Goal: Information Seeking & Learning: Understand process/instructions

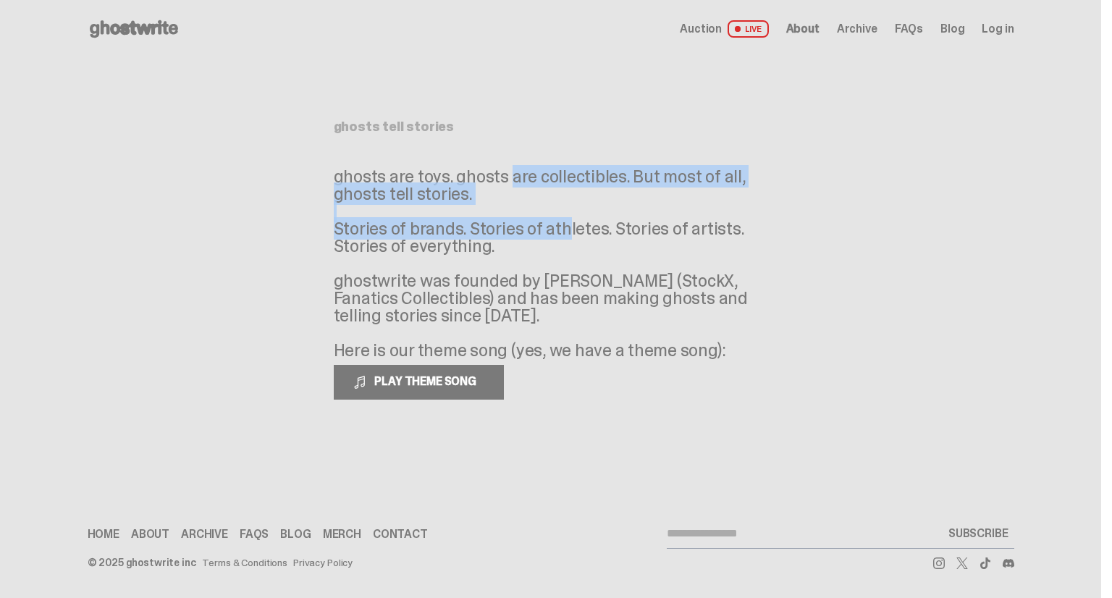
drag, startPoint x: 432, startPoint y: 160, endPoint x: 492, endPoint y: 221, distance: 86.0
click at [492, 221] on div "ghosts tell stories ghosts are toys. ghosts are collectibles. But most of all, …" at bounding box center [551, 260] width 435 height 280
click at [492, 221] on p "ghosts are toys. ghosts are collectibles. But most of all, ghosts tell stories.…" at bounding box center [551, 263] width 435 height 191
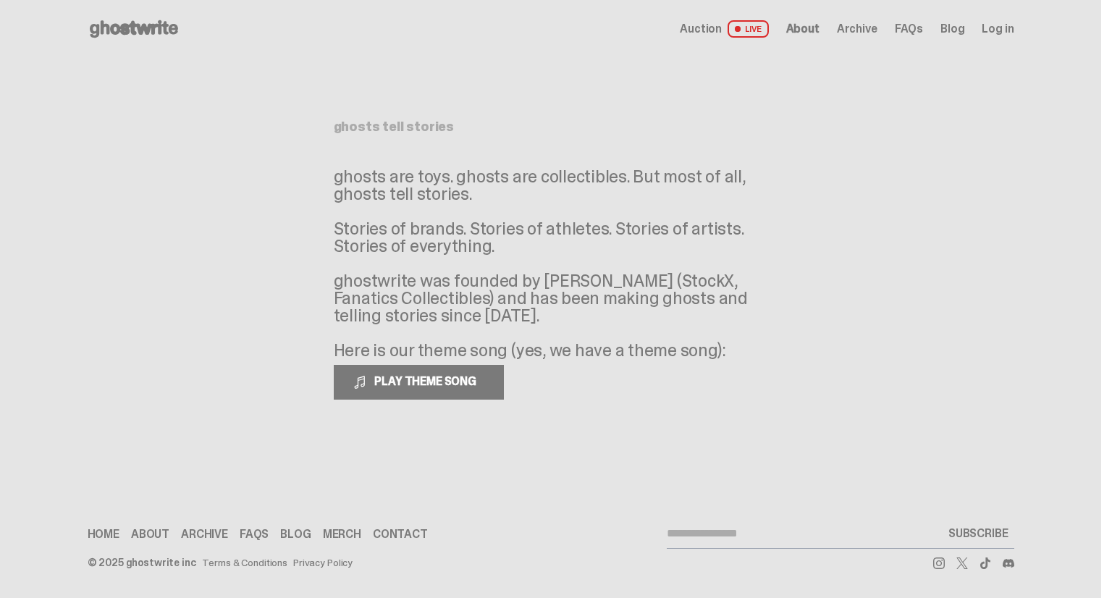
click at [514, 180] on p "ghosts are toys. ghosts are collectibles. But most of all, ghosts tell stories.…" at bounding box center [551, 263] width 435 height 191
drag, startPoint x: 504, startPoint y: 164, endPoint x: 498, endPoint y: 206, distance: 41.7
click at [498, 206] on p "ghosts are toys. ghosts are collectibles. But most of all, ghosts tell stories.…" at bounding box center [551, 263] width 435 height 191
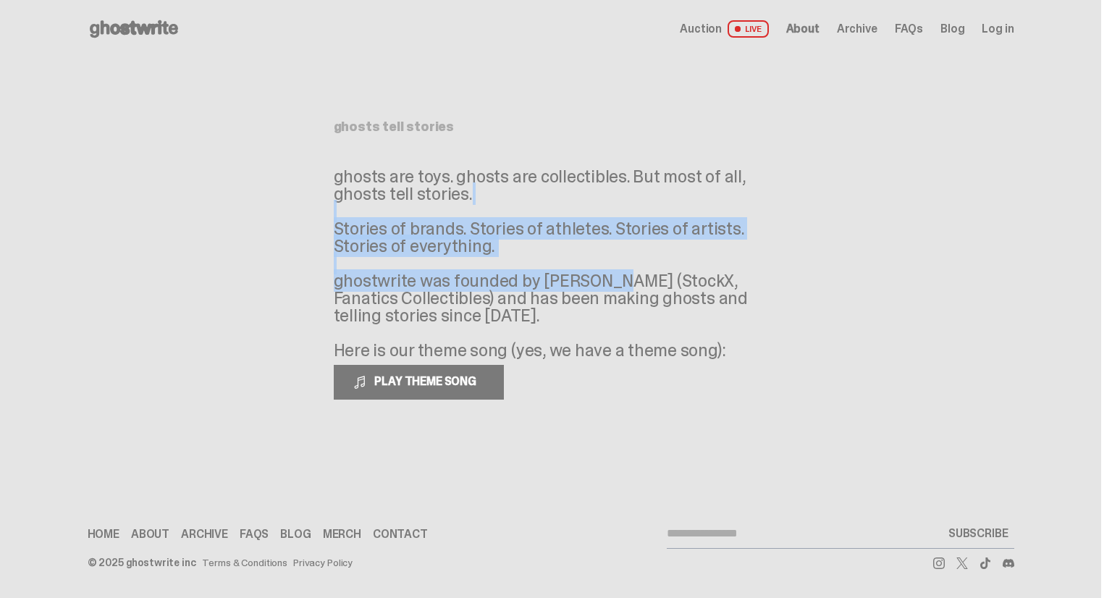
drag, startPoint x: 501, startPoint y: 213, endPoint x: 529, endPoint y: 281, distance: 73.7
click at [529, 281] on p "ghosts are toys. ghosts are collectibles. But most of all, ghosts tell stories.…" at bounding box center [551, 263] width 435 height 191
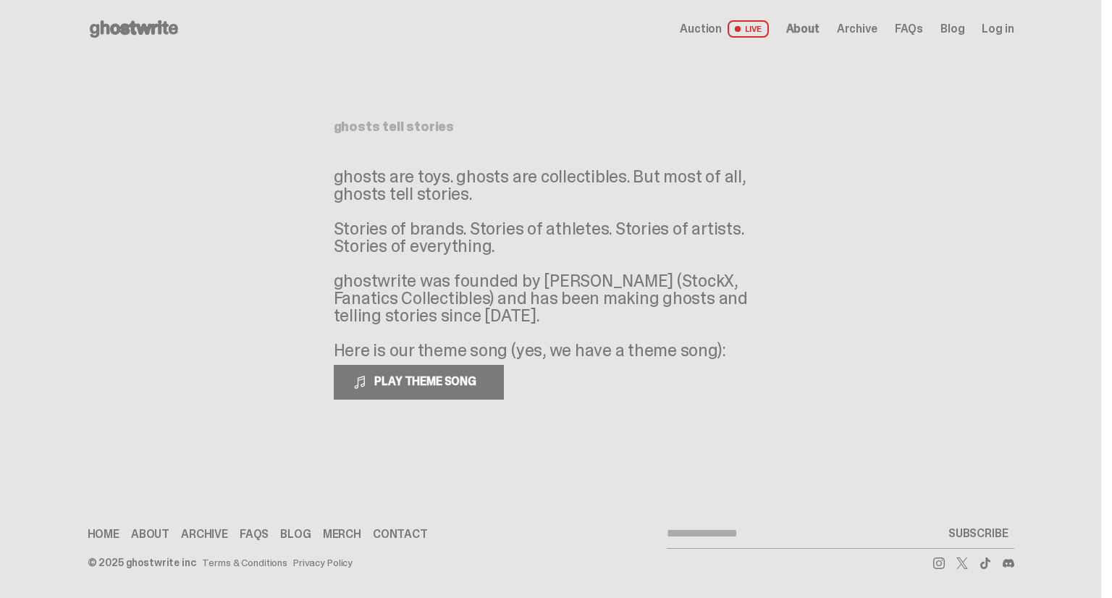
click at [545, 310] on p "ghosts are toys. ghosts are collectibles. But most of all, ghosts tell stories.…" at bounding box center [551, 263] width 435 height 191
click at [547, 311] on p "ghosts are toys. ghosts are collectibles. But most of all, ghosts tell stories.…" at bounding box center [551, 263] width 435 height 191
click at [810, 35] on span "About" at bounding box center [802, 29] width 33 height 12
click at [860, 38] on div "Open main menu Home Auction LIVE About Archive FAQs Blog Log in" at bounding box center [551, 28] width 927 height 23
click at [869, 23] on span "Archive" at bounding box center [857, 29] width 41 height 12
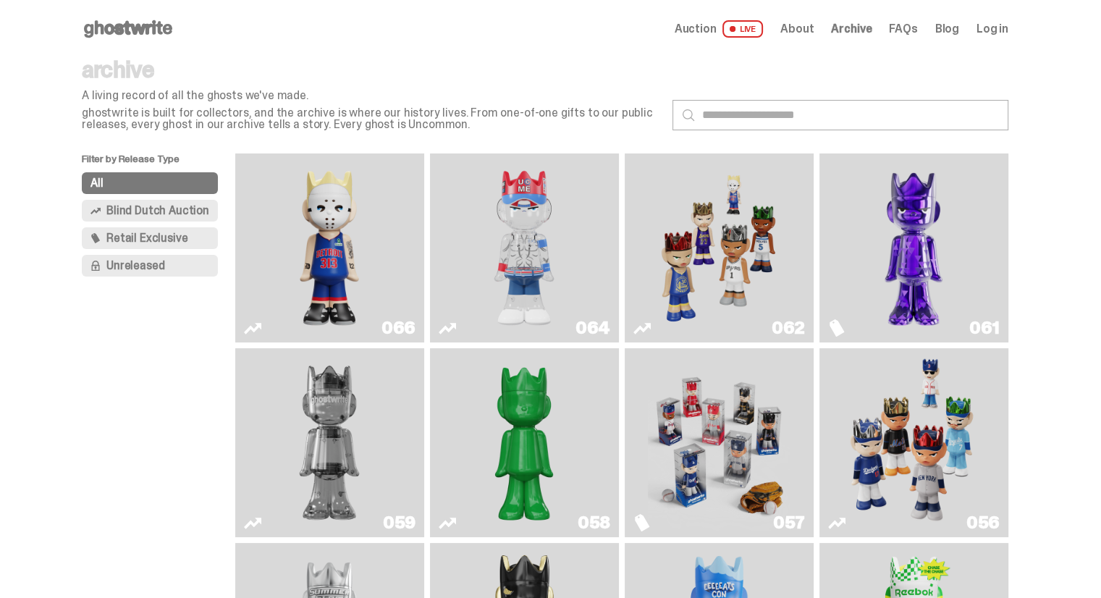
click at [907, 25] on span "FAQs" at bounding box center [903, 29] width 28 height 12
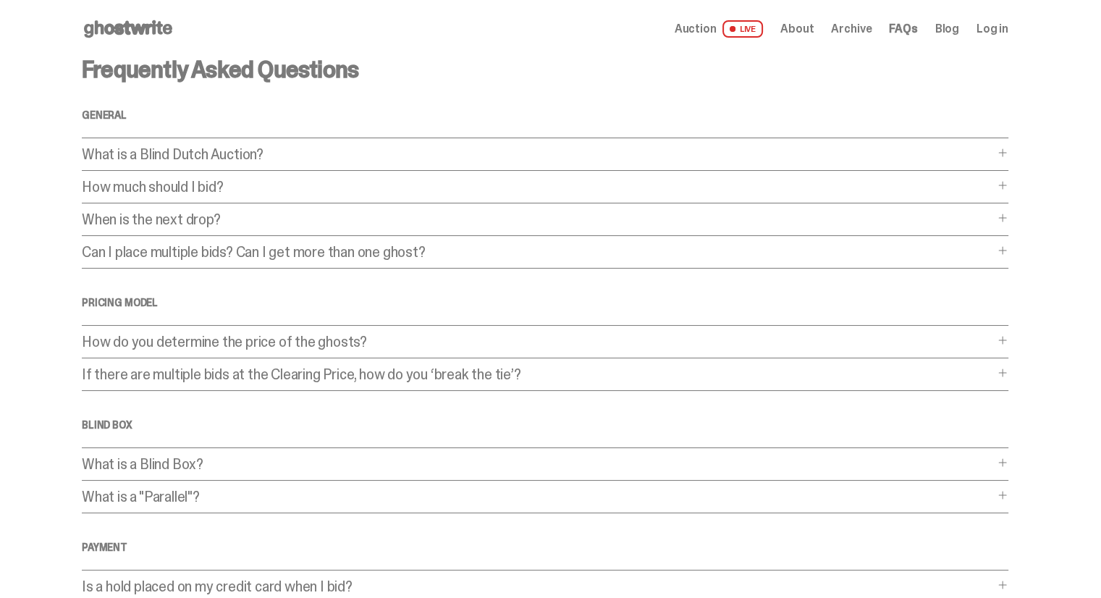
click at [221, 148] on p "What is a Blind Dutch Auction?" at bounding box center [538, 154] width 912 height 14
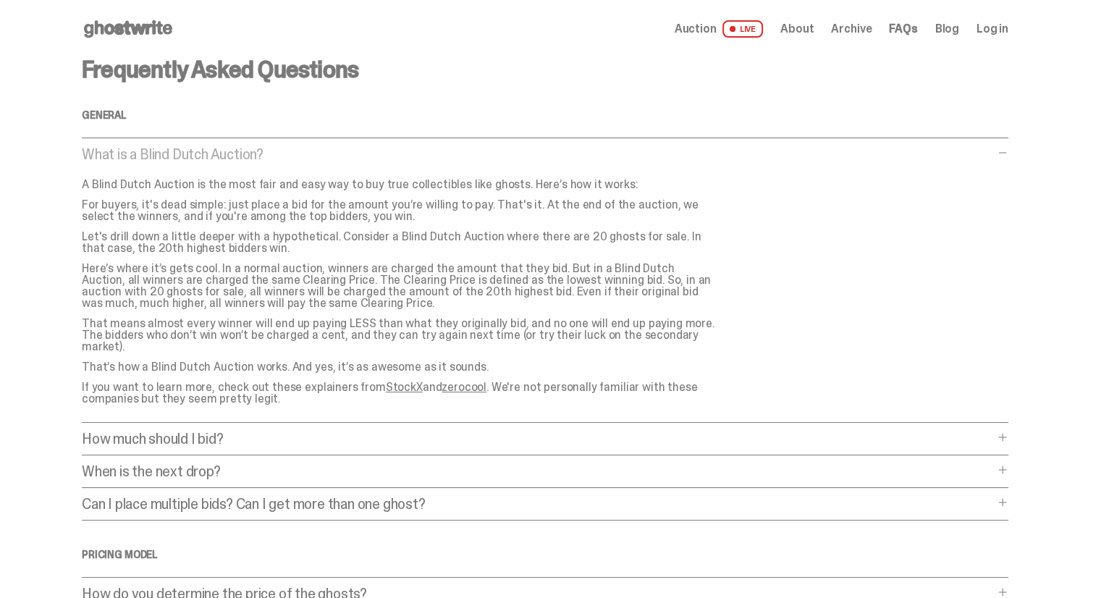
drag, startPoint x: 377, startPoint y: 229, endPoint x: 440, endPoint y: 253, distance: 67.4
click at [440, 253] on div "What is a Blind Dutch Auction? What is a Blind Dutch Auction? A Blind Dutch Auc…" at bounding box center [545, 285] width 927 height 276
click at [440, 253] on p "Let's drill down a little deeper with a hypothetical. Consider a Blind Dutch Au…" at bounding box center [400, 242] width 637 height 23
drag, startPoint x: 440, startPoint y: 253, endPoint x: 430, endPoint y: 219, distance: 35.5
click at [430, 219] on div "A Blind Dutch Auction is the most fair and easy way to buy true collectibles li…" at bounding box center [406, 292] width 649 height 226
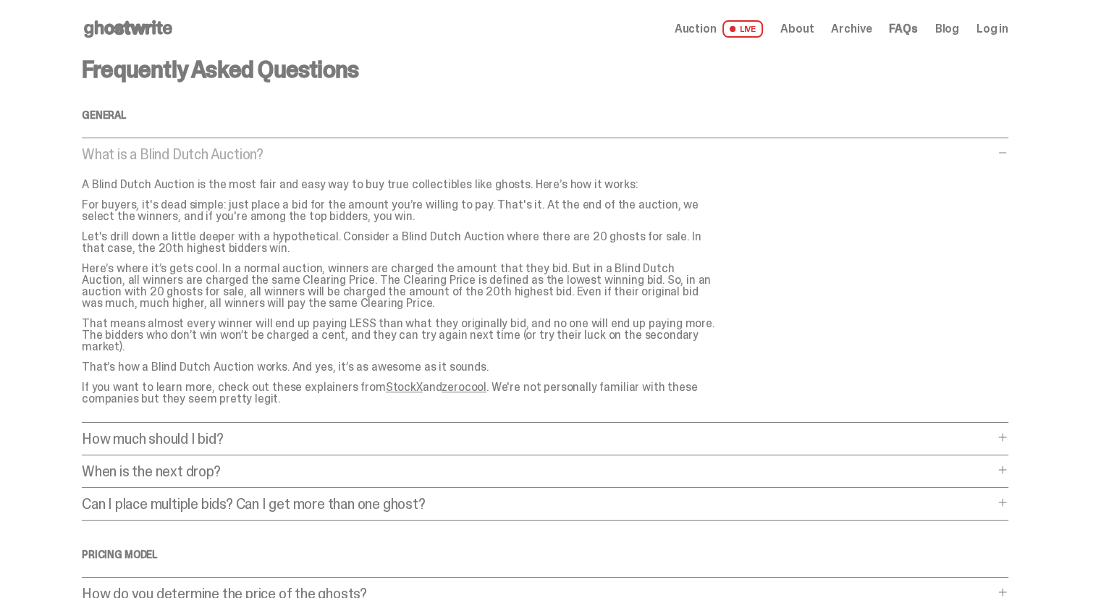
drag, startPoint x: 430, startPoint y: 219, endPoint x: 427, endPoint y: 167, distance: 51.5
click at [430, 219] on p "For buyers, it's dead simple: just place a bid for the amount you’re willing to…" at bounding box center [400, 210] width 637 height 23
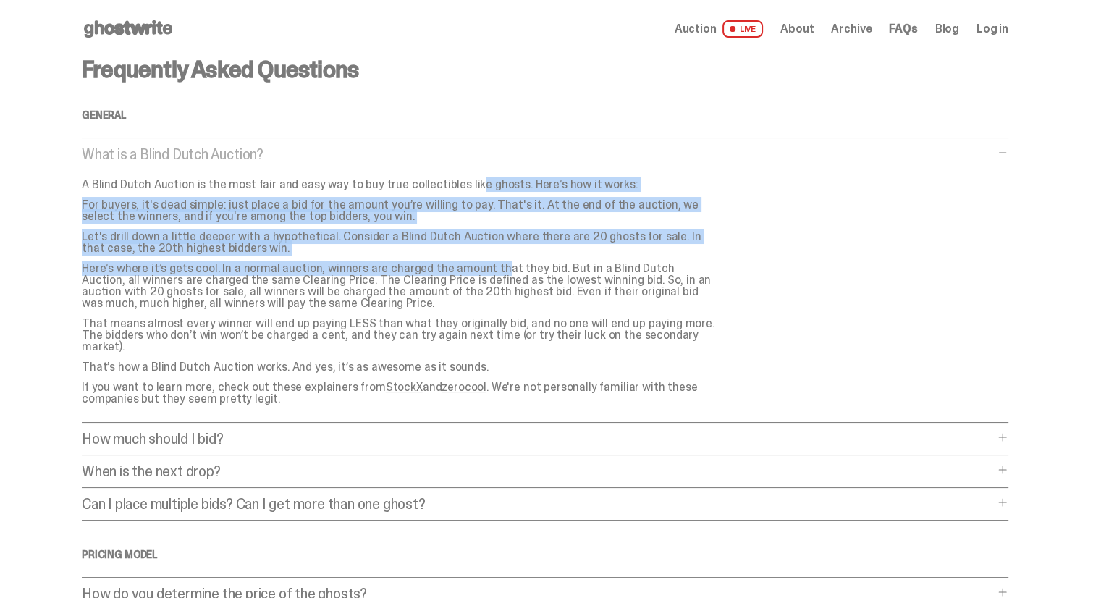
drag, startPoint x: 427, startPoint y: 166, endPoint x: 444, endPoint y: 261, distance: 97.0
click at [444, 261] on div "What is a Blind Dutch Auction? What is a Blind Dutch Auction? A Blind Dutch Auc…" at bounding box center [545, 285] width 927 height 276
click at [444, 263] on p "Here’s where it’s gets cool. In a normal auction, winners are charged the amoun…" at bounding box center [400, 286] width 637 height 46
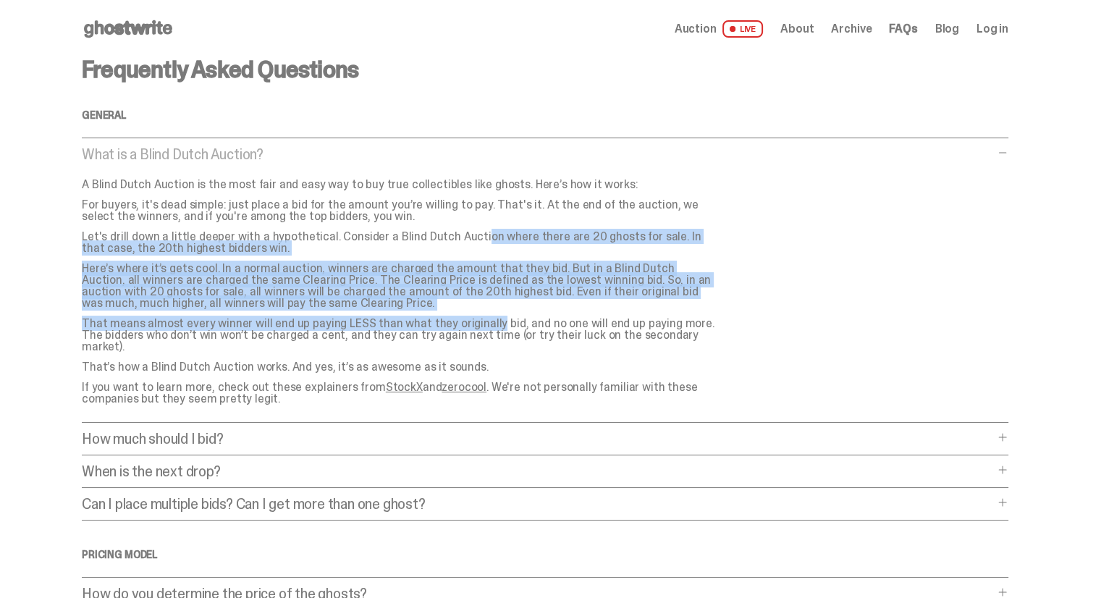
drag, startPoint x: 429, startPoint y: 225, endPoint x: 449, endPoint y: 316, distance: 92.8
click at [449, 316] on div "A Blind Dutch Auction is the most fair and easy way to buy true collectibles li…" at bounding box center [406, 292] width 649 height 226
click at [449, 318] on p "That means almost every winner will end up paying LESS than what they originall…" at bounding box center [400, 335] width 637 height 35
drag, startPoint x: 449, startPoint y: 316, endPoint x: 421, endPoint y: 245, distance: 76.1
click at [421, 245] on div "A Blind Dutch Auction is the most fair and easy way to buy true collectibles li…" at bounding box center [406, 292] width 649 height 226
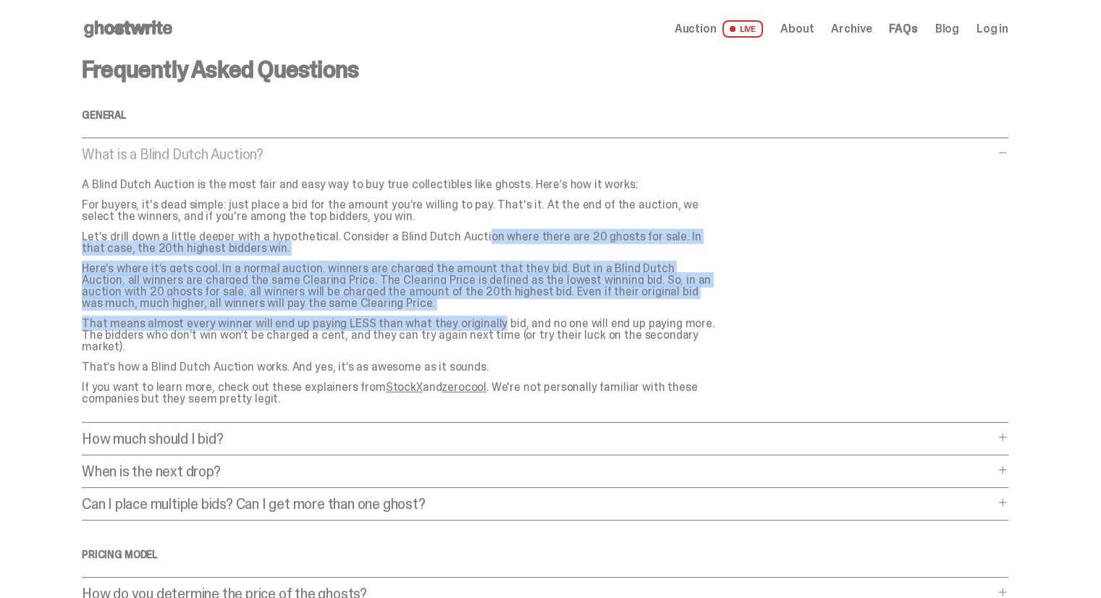
click at [421, 245] on p "Let's drill down a little deeper with a hypothetical. Consider a Blind Dutch Au…" at bounding box center [400, 242] width 637 height 23
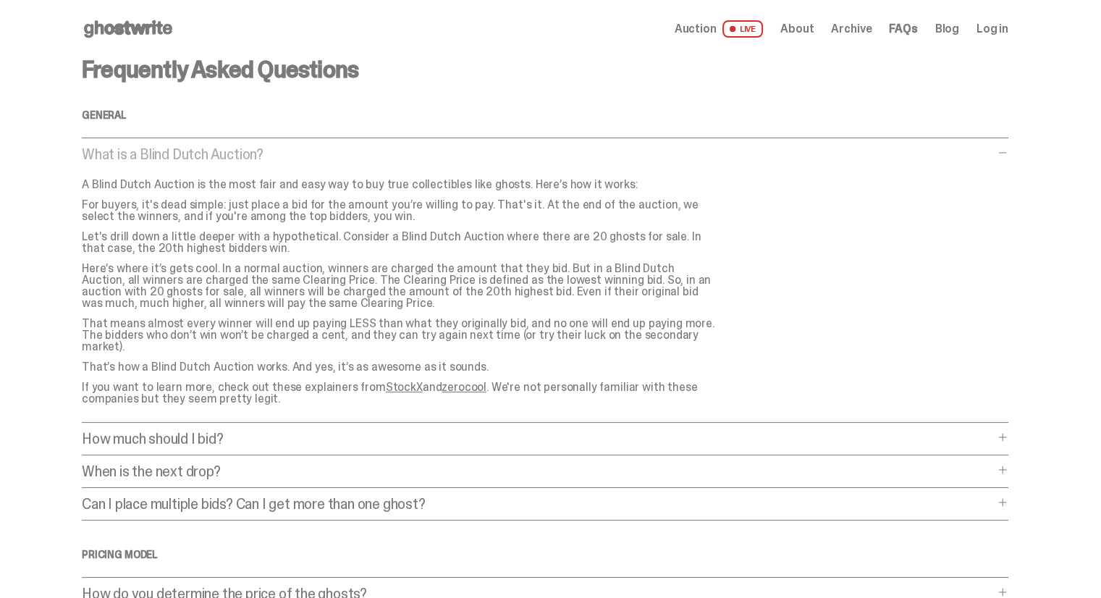
click at [952, 30] on link "Blog" at bounding box center [948, 29] width 24 height 12
click at [276, 435] on div "How much should I bid? How much should I bid? The short answer is: just bid the…" at bounding box center [545, 444] width 927 height 24
click at [275, 432] on div "How much should I bid? How much should I bid? The short answer is: just bid the…" at bounding box center [545, 444] width 927 height 24
click at [232, 432] on p "How much should I bid?" at bounding box center [538, 439] width 912 height 14
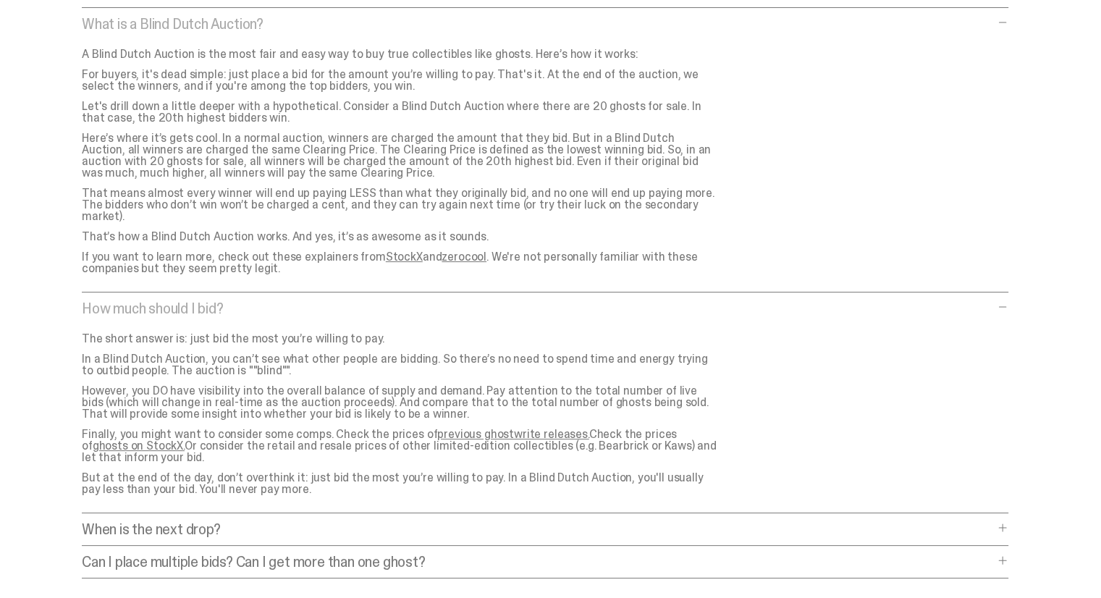
scroll to position [217, 0]
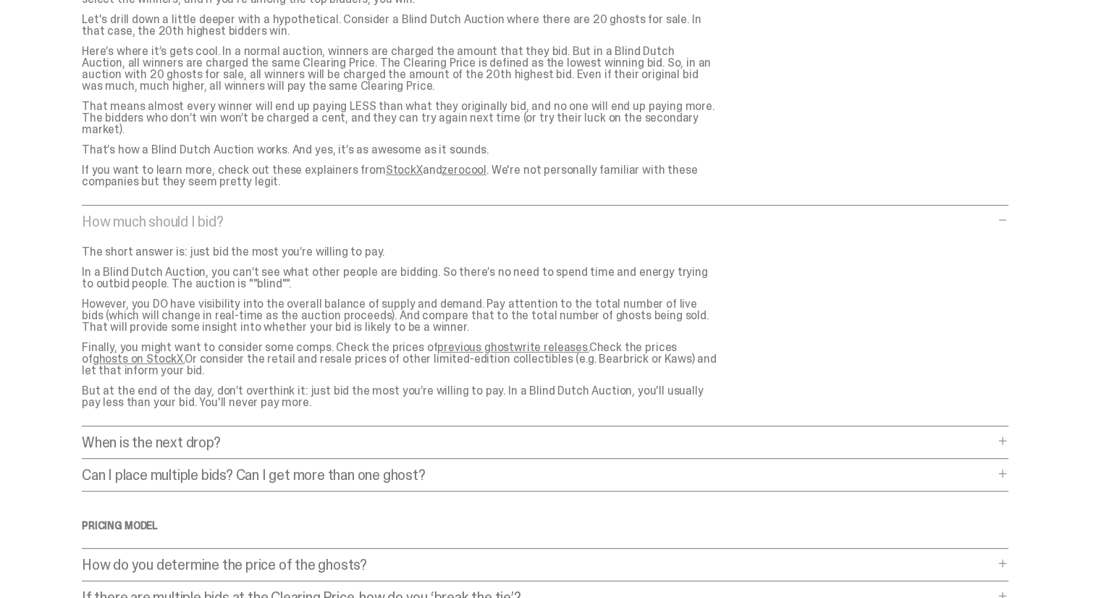
click at [214, 440] on p "When is the next drop?" at bounding box center [538, 442] width 912 height 14
